Goal: Find specific page/section: Find specific page/section

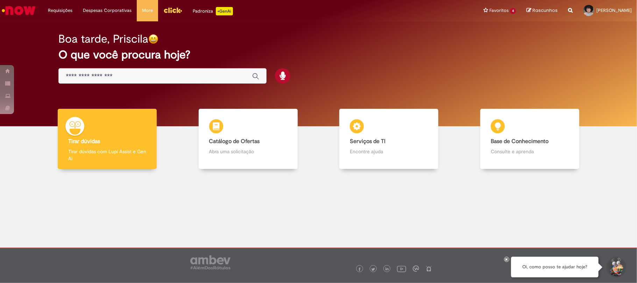
click at [141, 73] on input "Basta digitar aqui" at bounding box center [155, 76] width 179 height 8
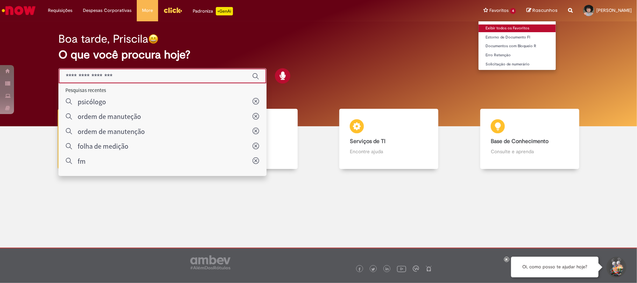
click at [485, 27] on link "Exibir todos os Favoritos" at bounding box center [516, 28] width 77 height 8
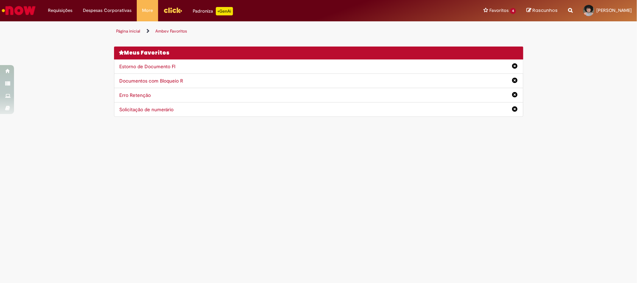
click at [27, 10] on img "Ir para a Homepage" at bounding box center [19, 10] width 36 height 14
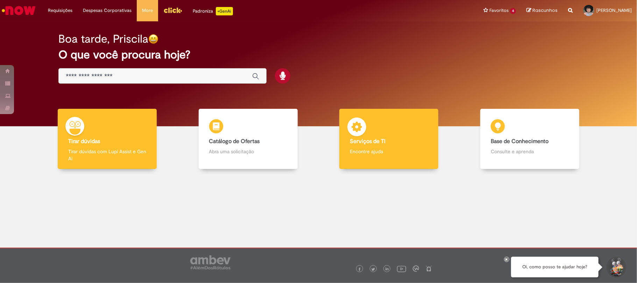
click at [373, 151] on p "Encontre ajuda" at bounding box center [389, 151] width 78 height 7
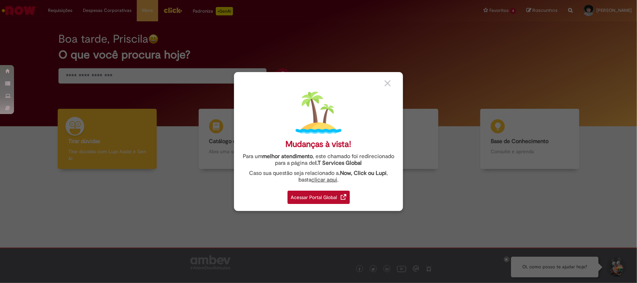
click at [333, 197] on div "Acessar Portal Global" at bounding box center [318, 197] width 62 height 13
